Goal: Transaction & Acquisition: Obtain resource

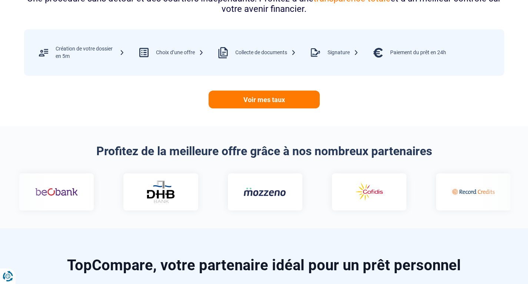
scroll to position [340, 0]
click at [96, 67] on div "Création de votre dossier en 5m Choix d’une offre Collecte de documents Signatu…" at bounding box center [264, 53] width 480 height 46
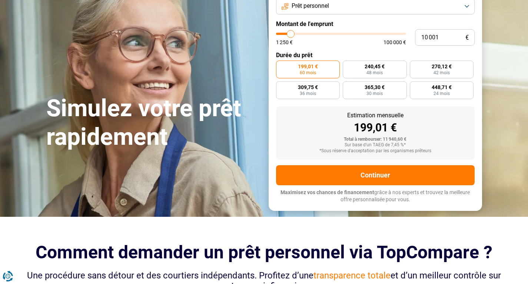
scroll to position [0, 0]
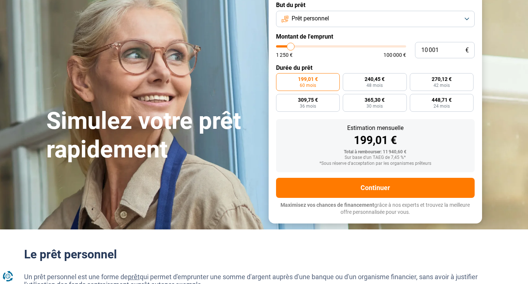
scroll to position [340, 0]
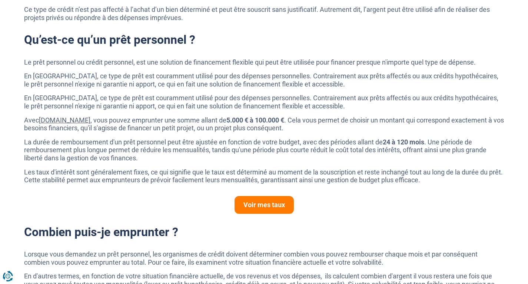
click at [409, 143] on strong "24 à 120 mois" at bounding box center [404, 142] width 42 height 8
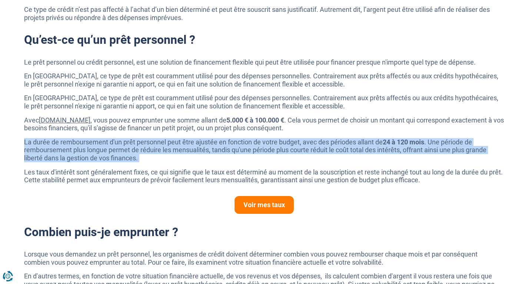
click at [409, 143] on strong "24 à 120 mois" at bounding box center [404, 142] width 42 height 8
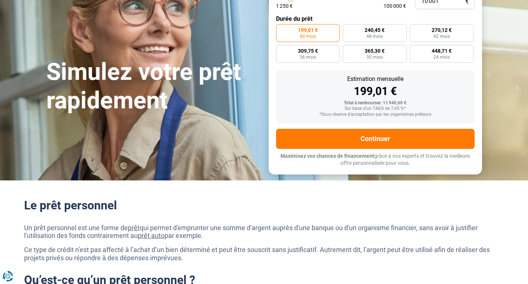
scroll to position [0, 0]
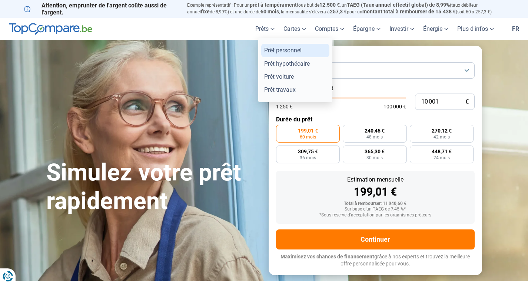
click at [268, 47] on link "Prêt personnel" at bounding box center [295, 50] width 68 height 13
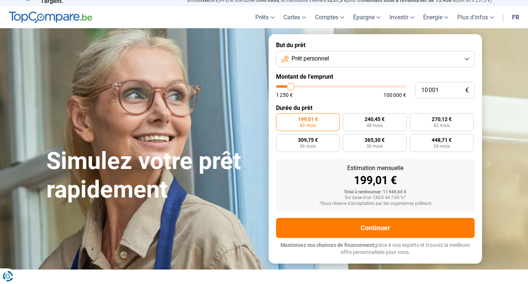
scroll to position [1, 0]
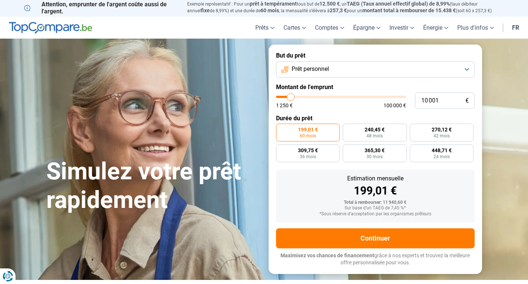
click at [60, 22] on img at bounding box center [50, 28] width 83 height 12
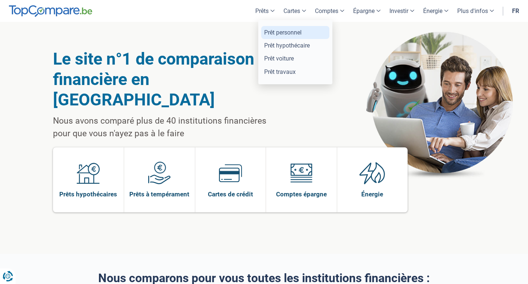
click at [284, 30] on link "Prêt personnel" at bounding box center [295, 32] width 68 height 13
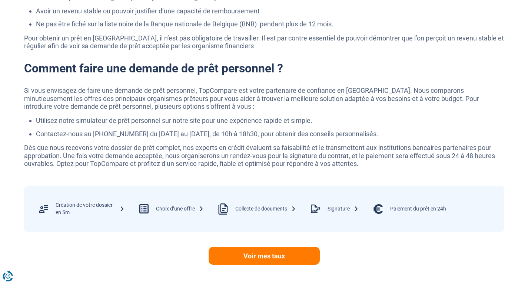
scroll to position [1172, 0]
click at [409, 206] on div "Paiement du prêt en 24h" at bounding box center [418, 208] width 56 height 7
click at [409, 205] on div "Paiement du prêt en 24h" at bounding box center [418, 208] width 56 height 7
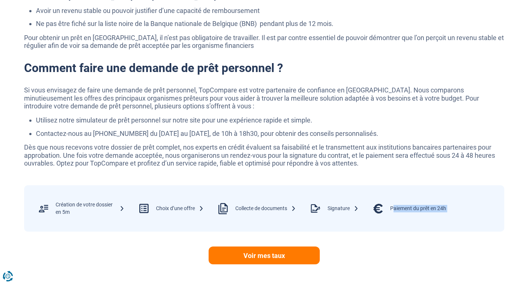
click at [409, 205] on div "Paiement du prêt en 24h" at bounding box center [418, 208] width 56 height 7
click at [397, 209] on div "Paiement du prêt en 24h" at bounding box center [418, 208] width 56 height 7
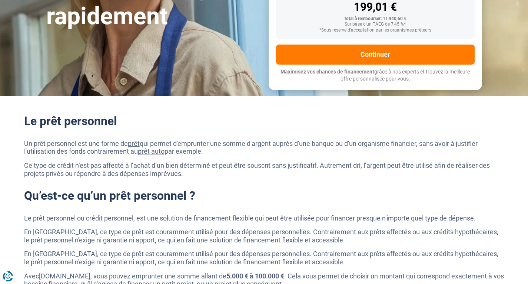
scroll to position [184, 0]
